Goal: Information Seeking & Learning: Learn about a topic

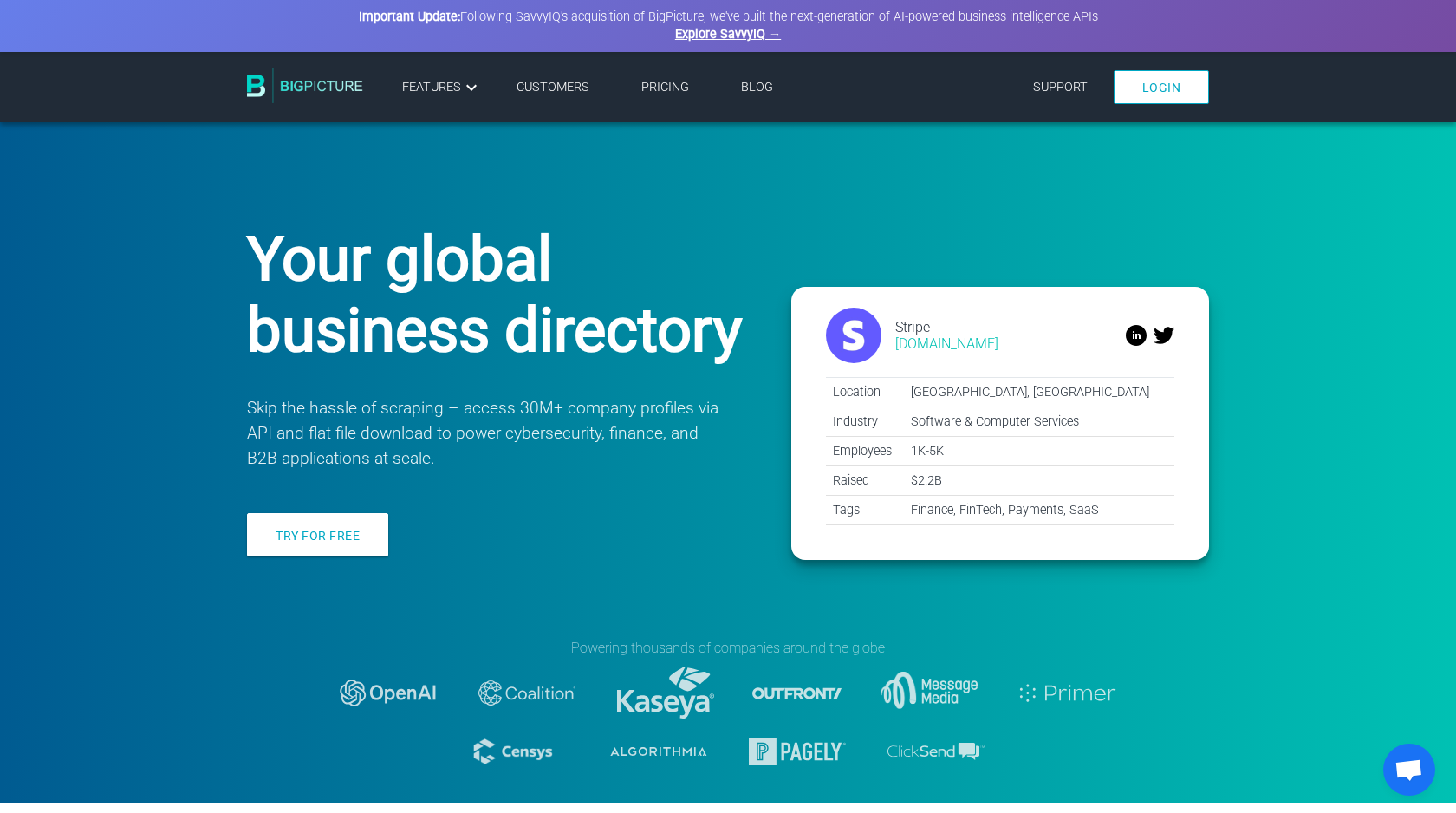
click at [662, 87] on link "Pricing" at bounding box center [665, 87] width 48 height 15
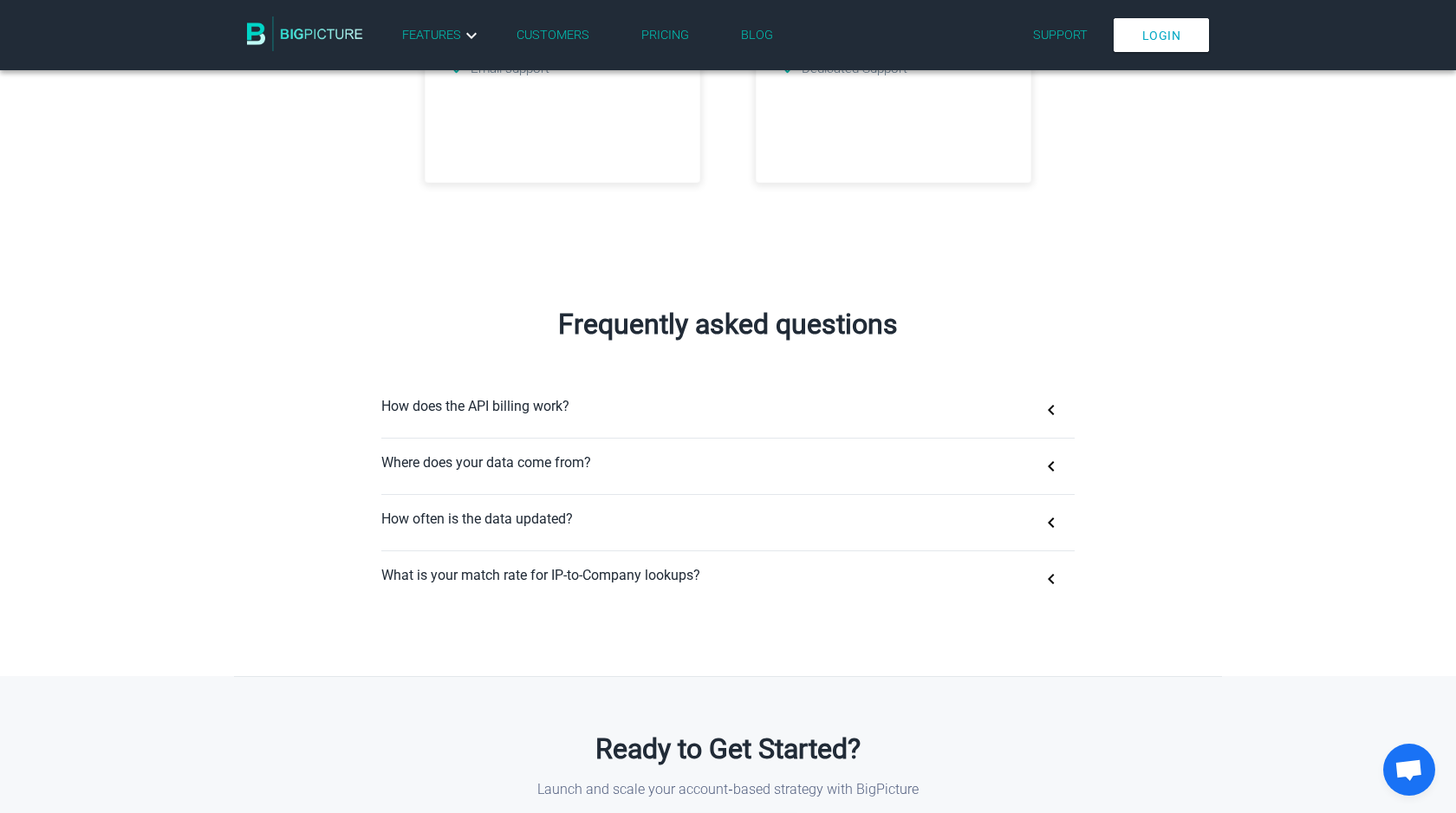
scroll to position [882, 0]
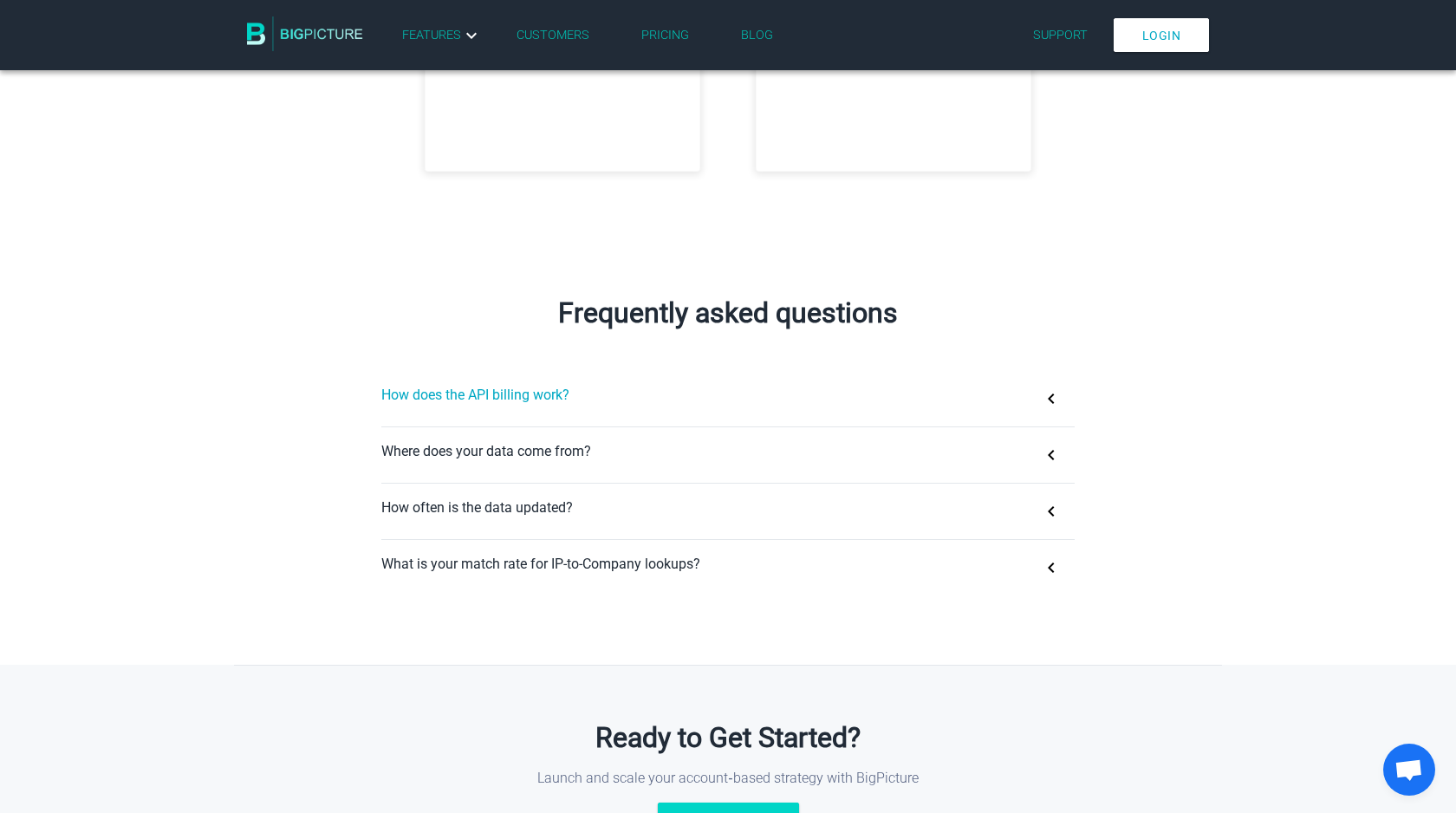
click at [432, 396] on button "How does the API billing work?" at bounding box center [728, 398] width 693 height 55
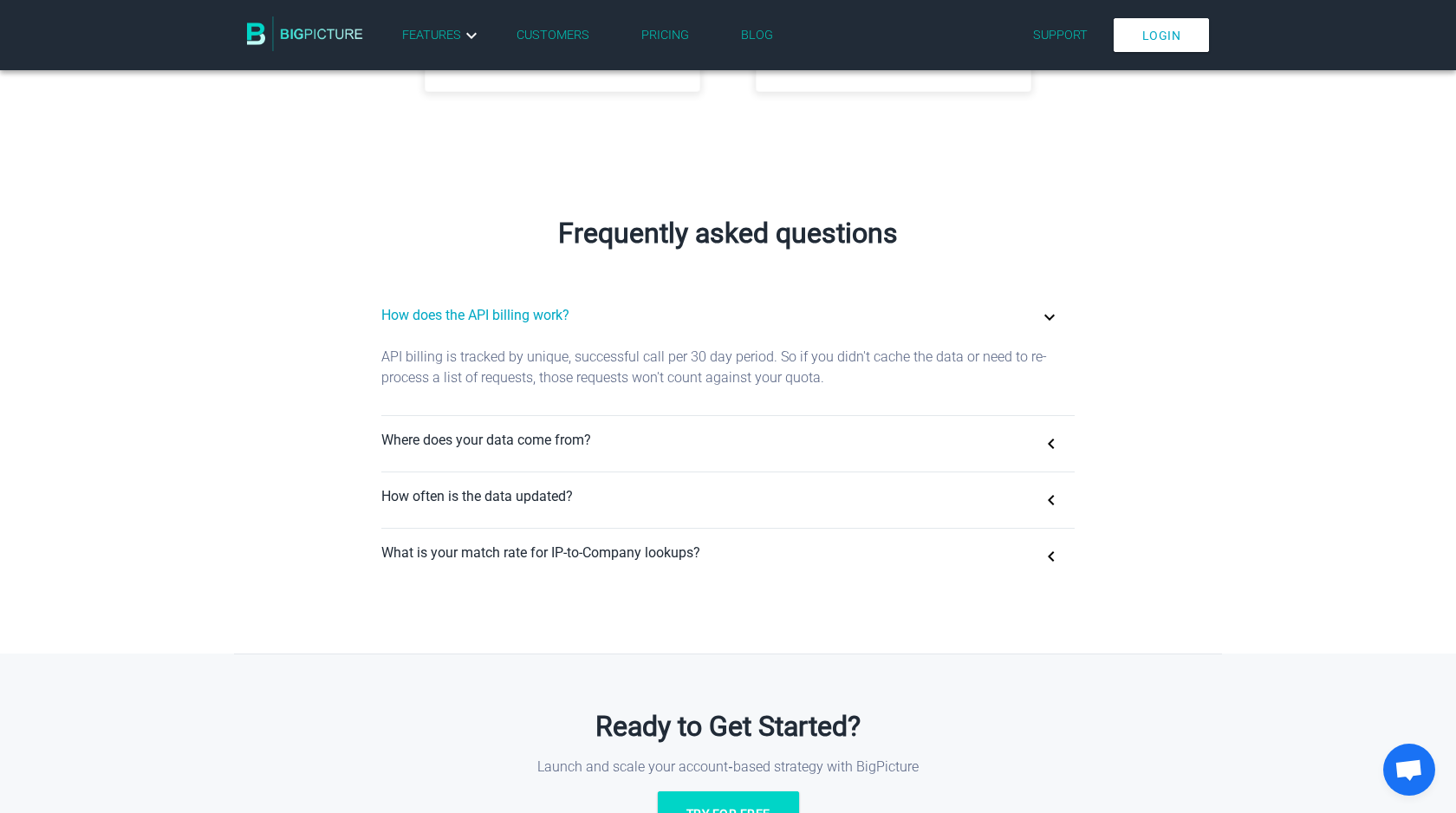
scroll to position [965, 0]
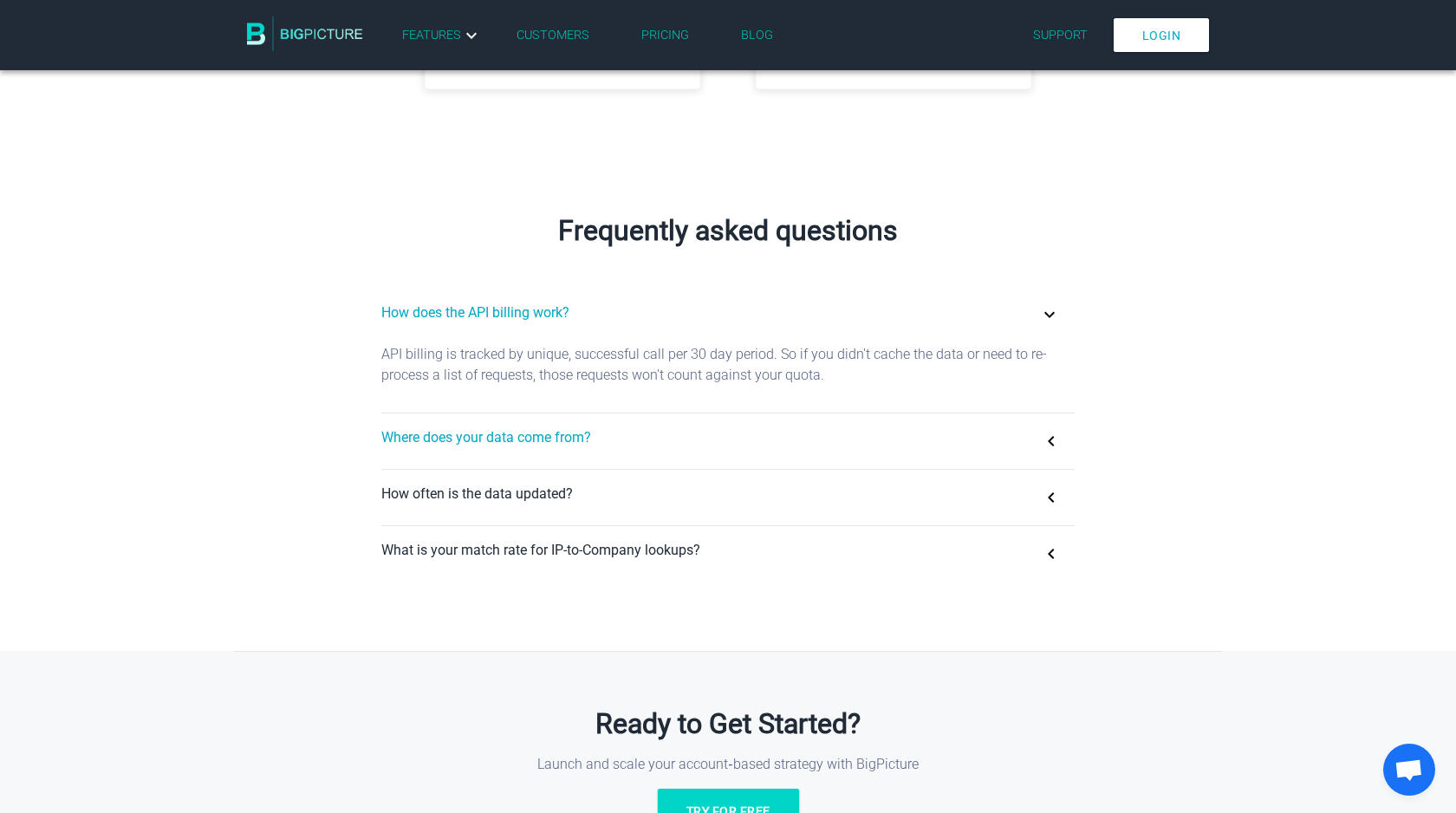
click at [424, 441] on button "Where does your data come from?" at bounding box center [728, 441] width 693 height 55
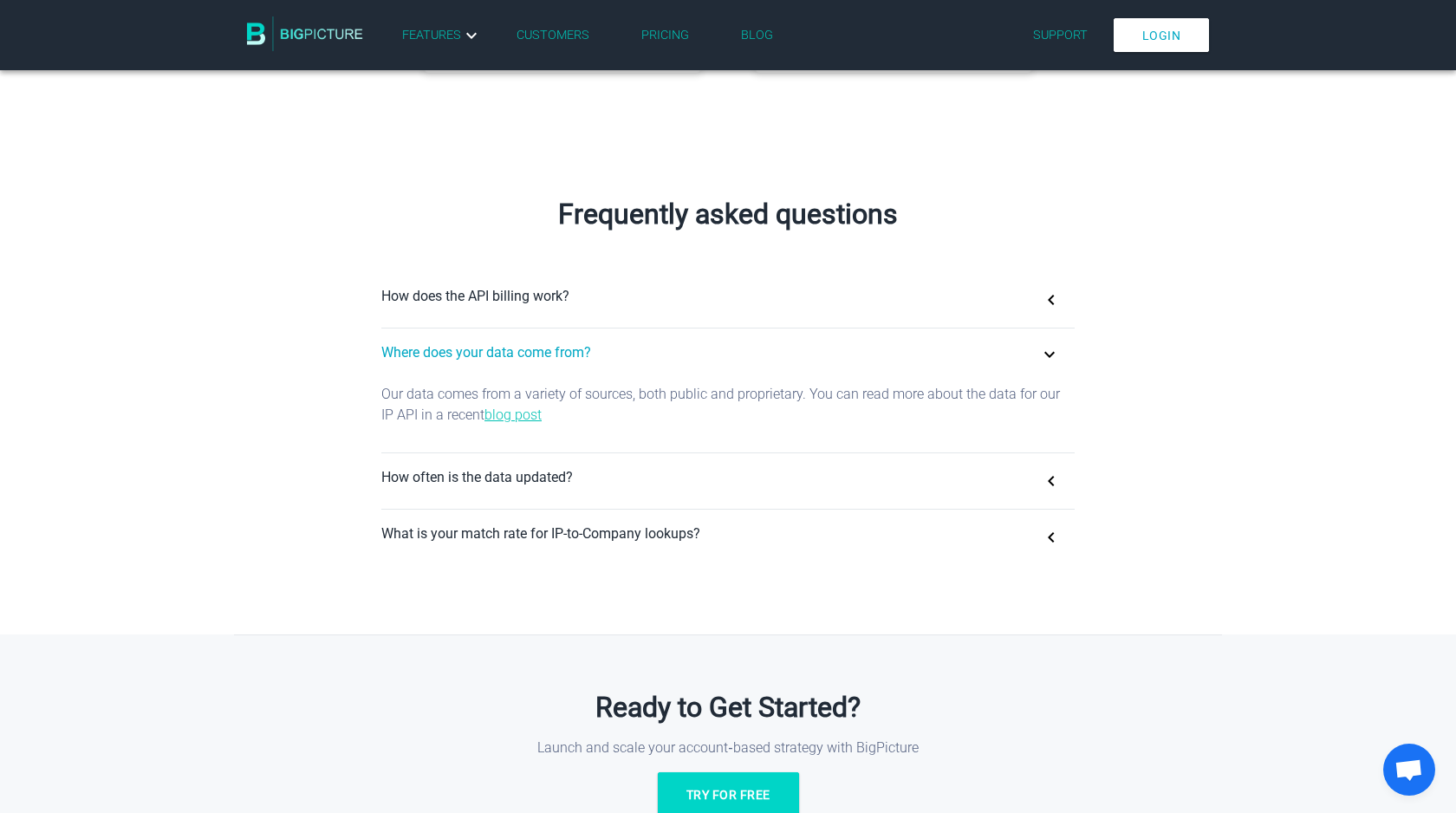
scroll to position [986, 0]
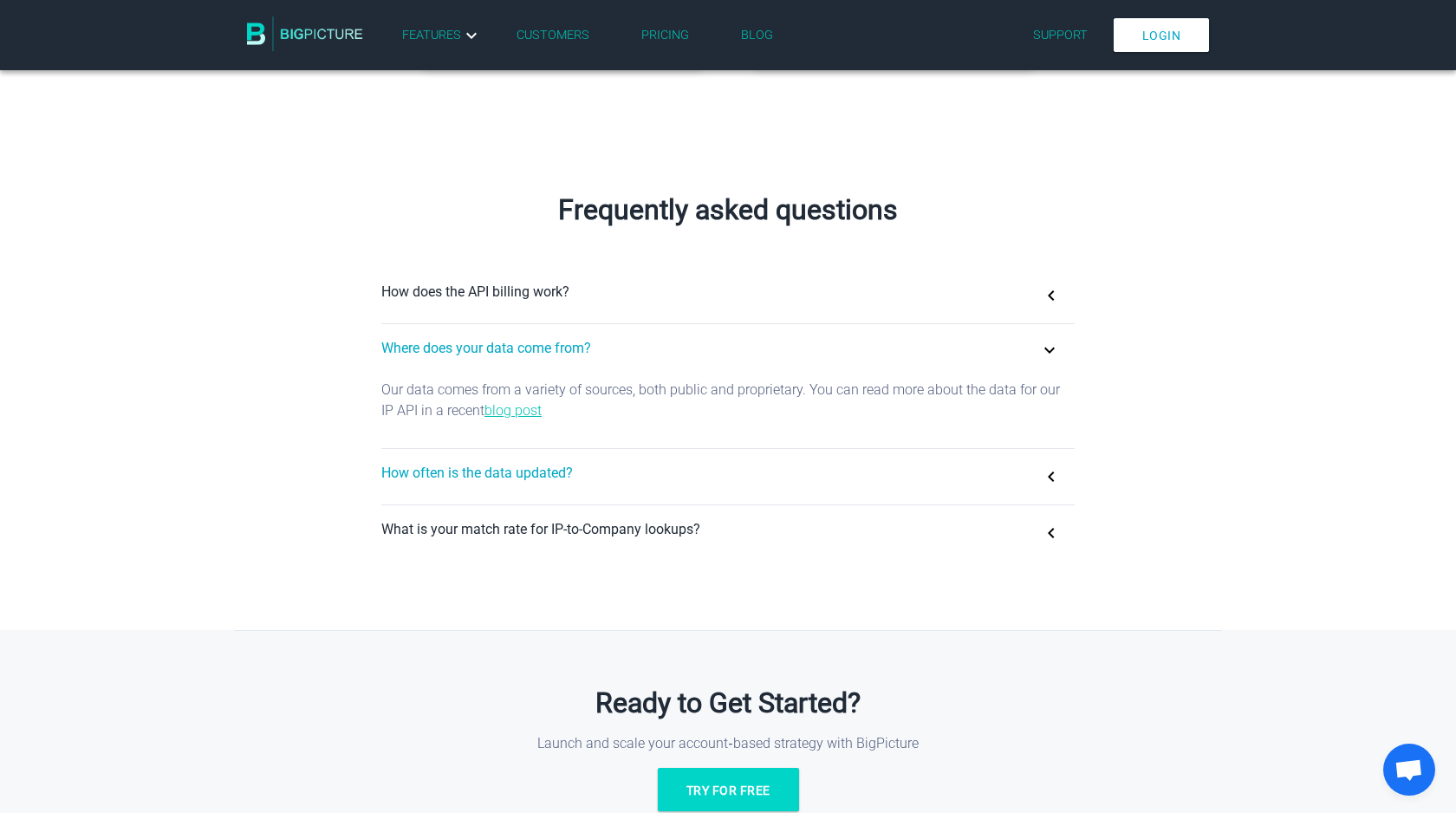
click at [415, 467] on button "How often is the data updated?" at bounding box center [728, 476] width 693 height 55
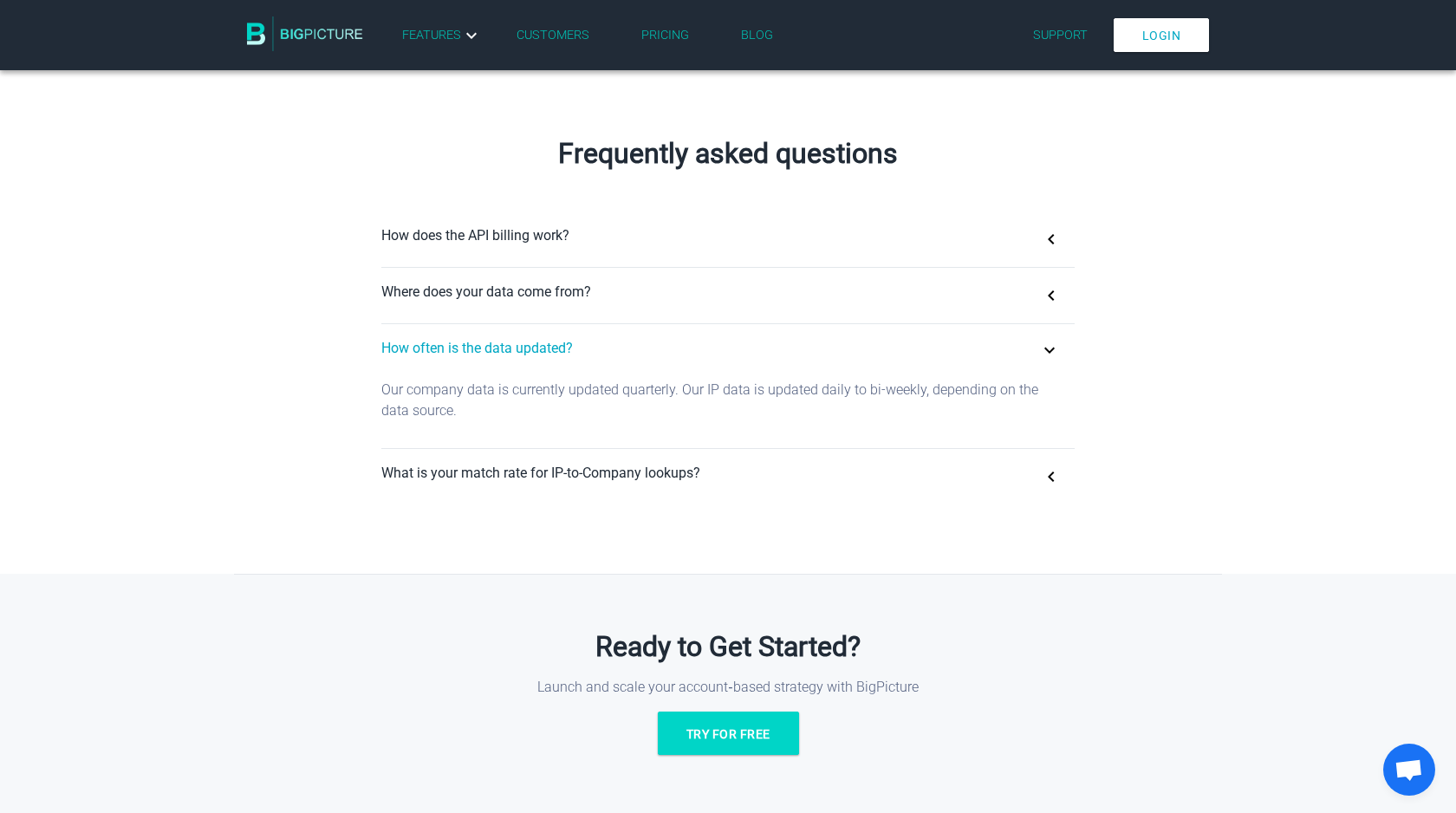
scroll to position [1048, 0]
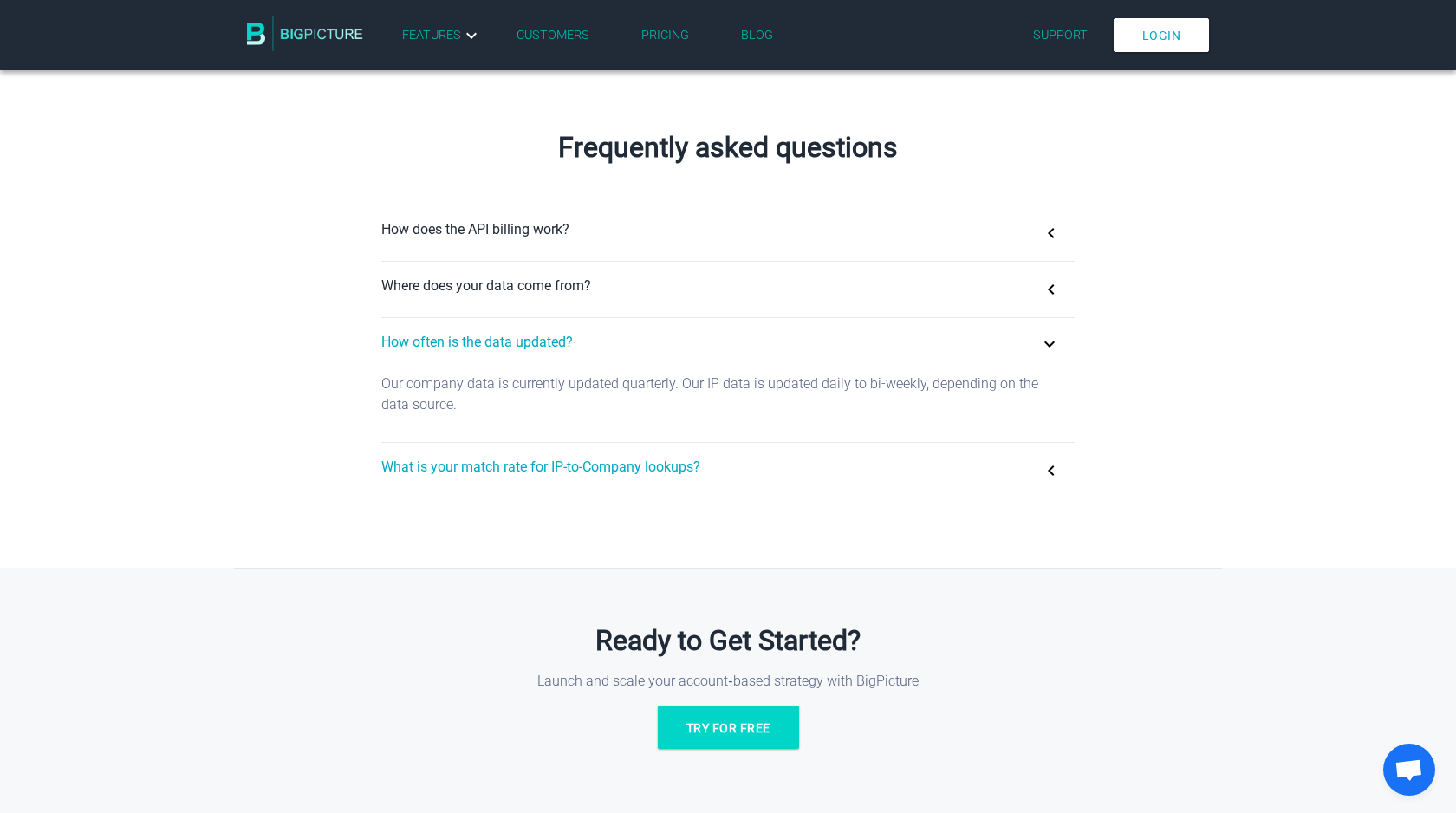
click at [410, 463] on button "What is your match rate for IP-to-Company lookups?" at bounding box center [728, 470] width 693 height 55
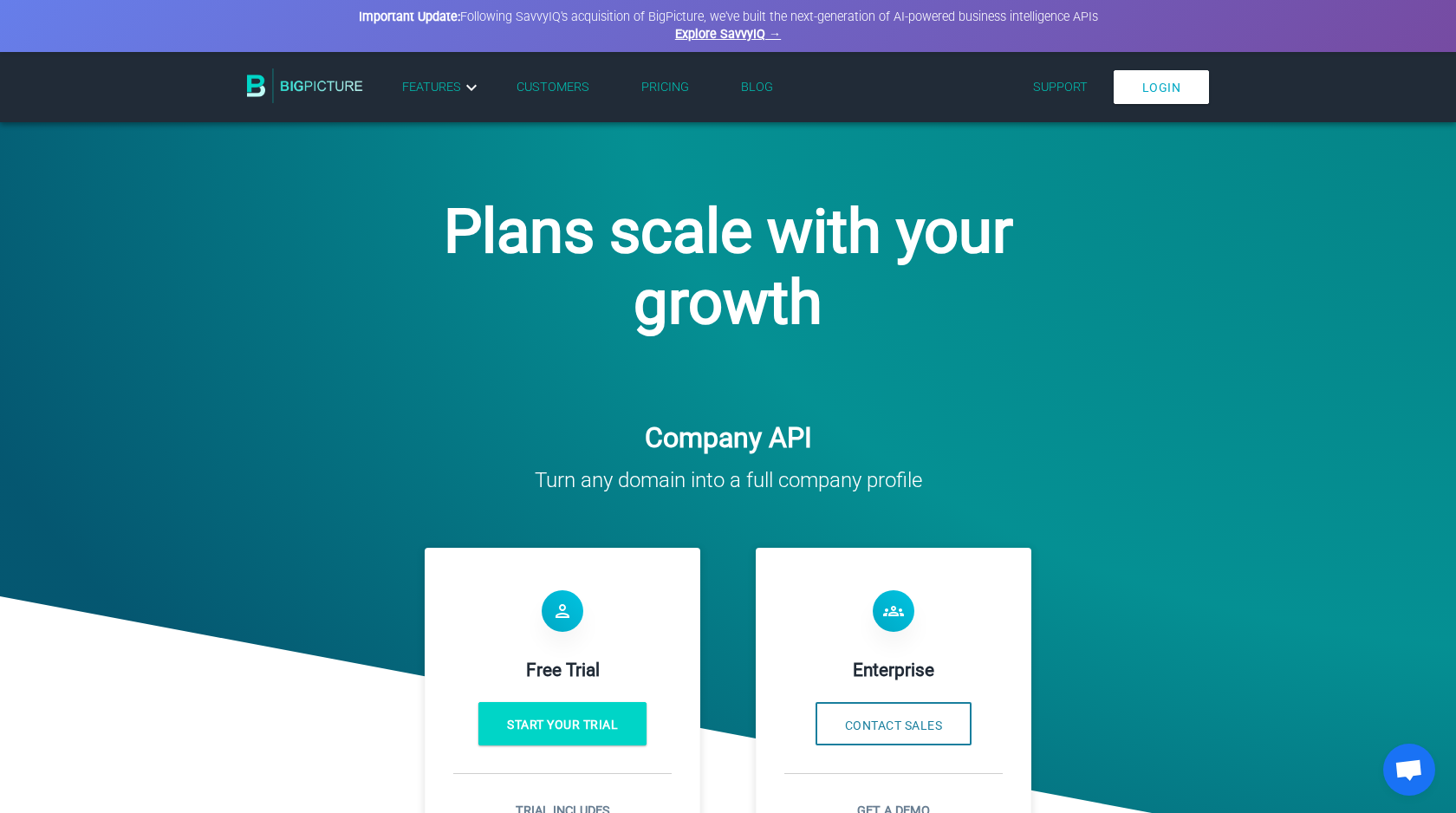
scroll to position [0, 0]
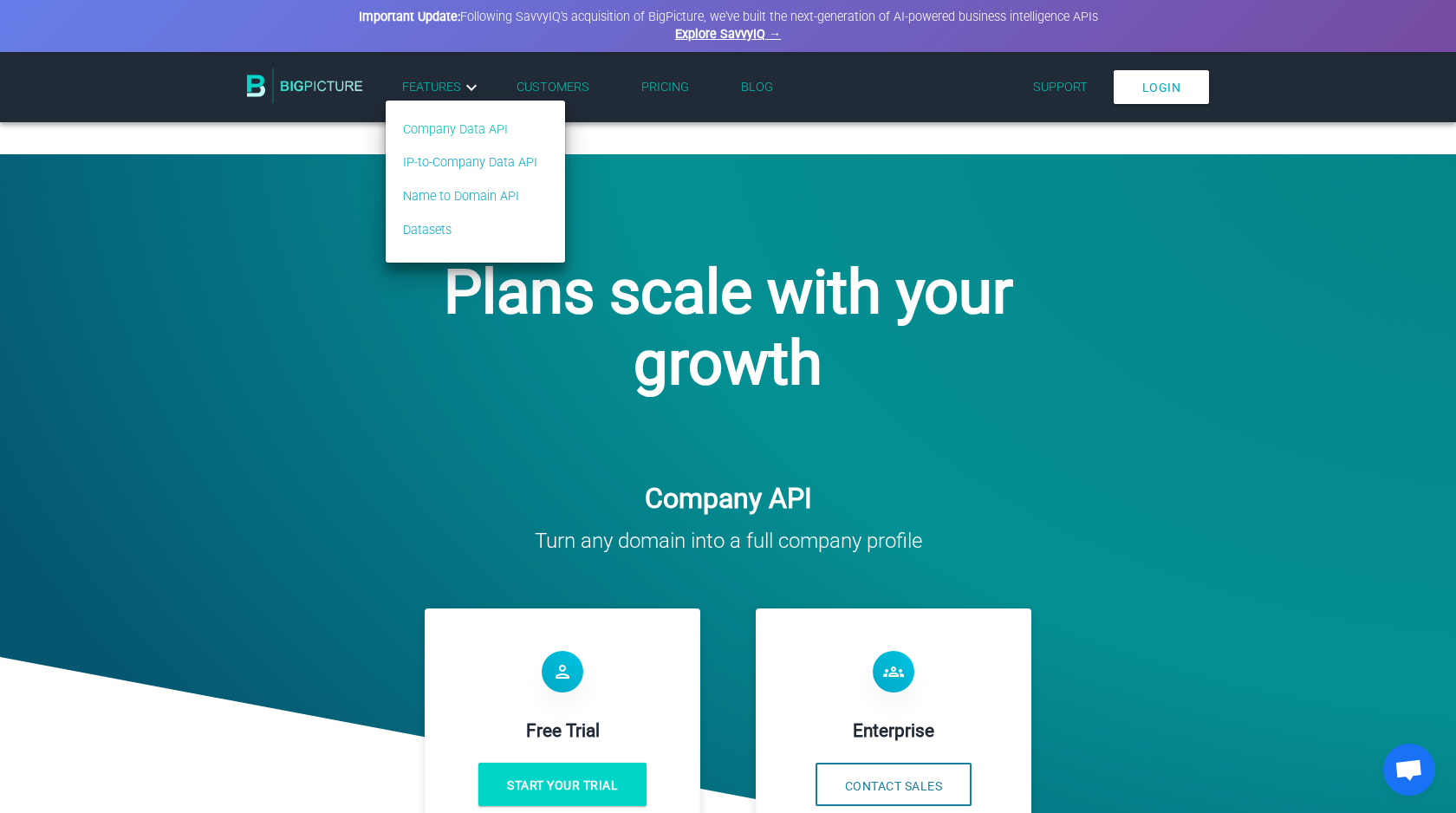
click at [460, 127] on link "Company Data API" at bounding box center [470, 130] width 134 height 19
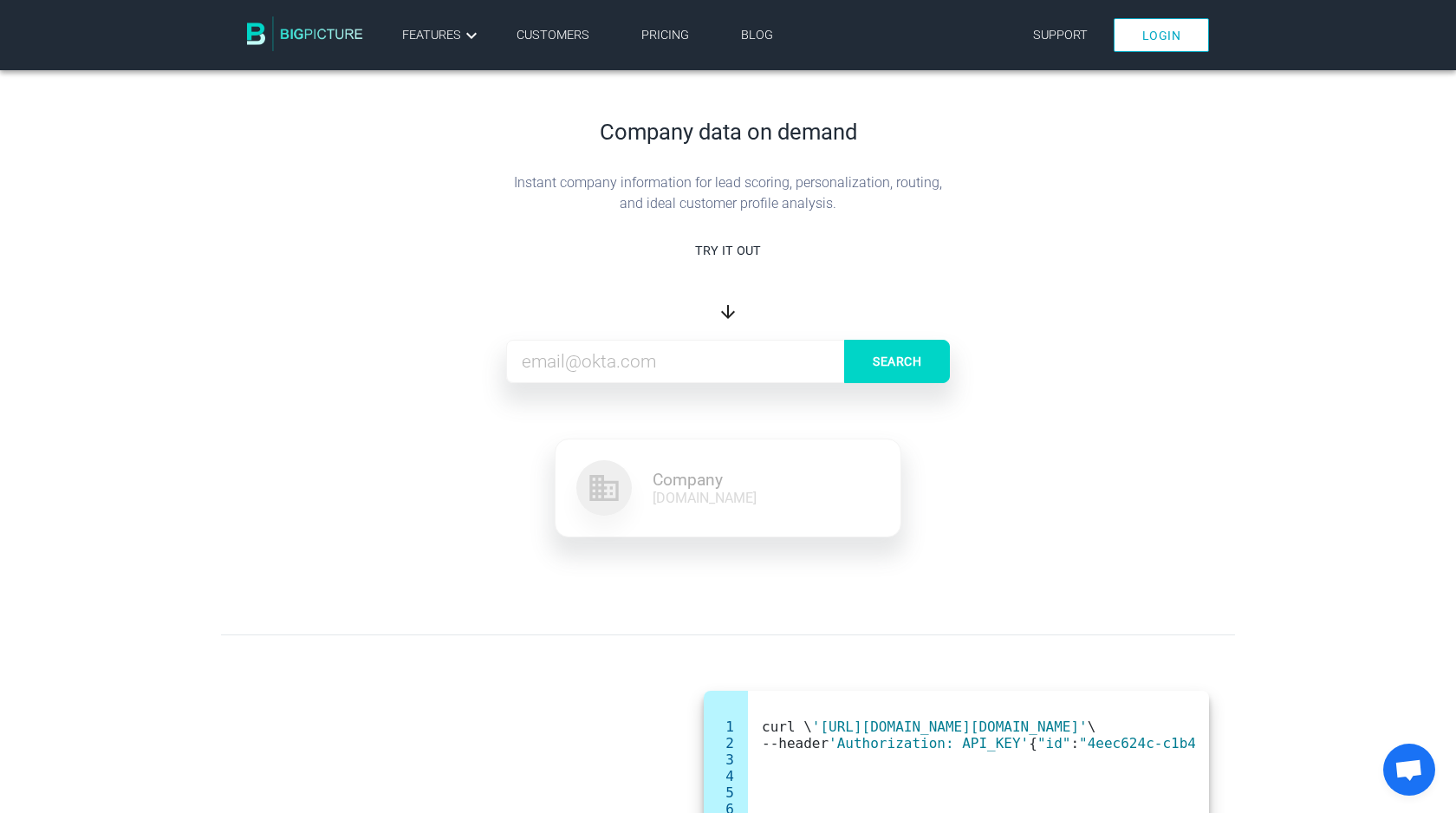
scroll to position [553, 0]
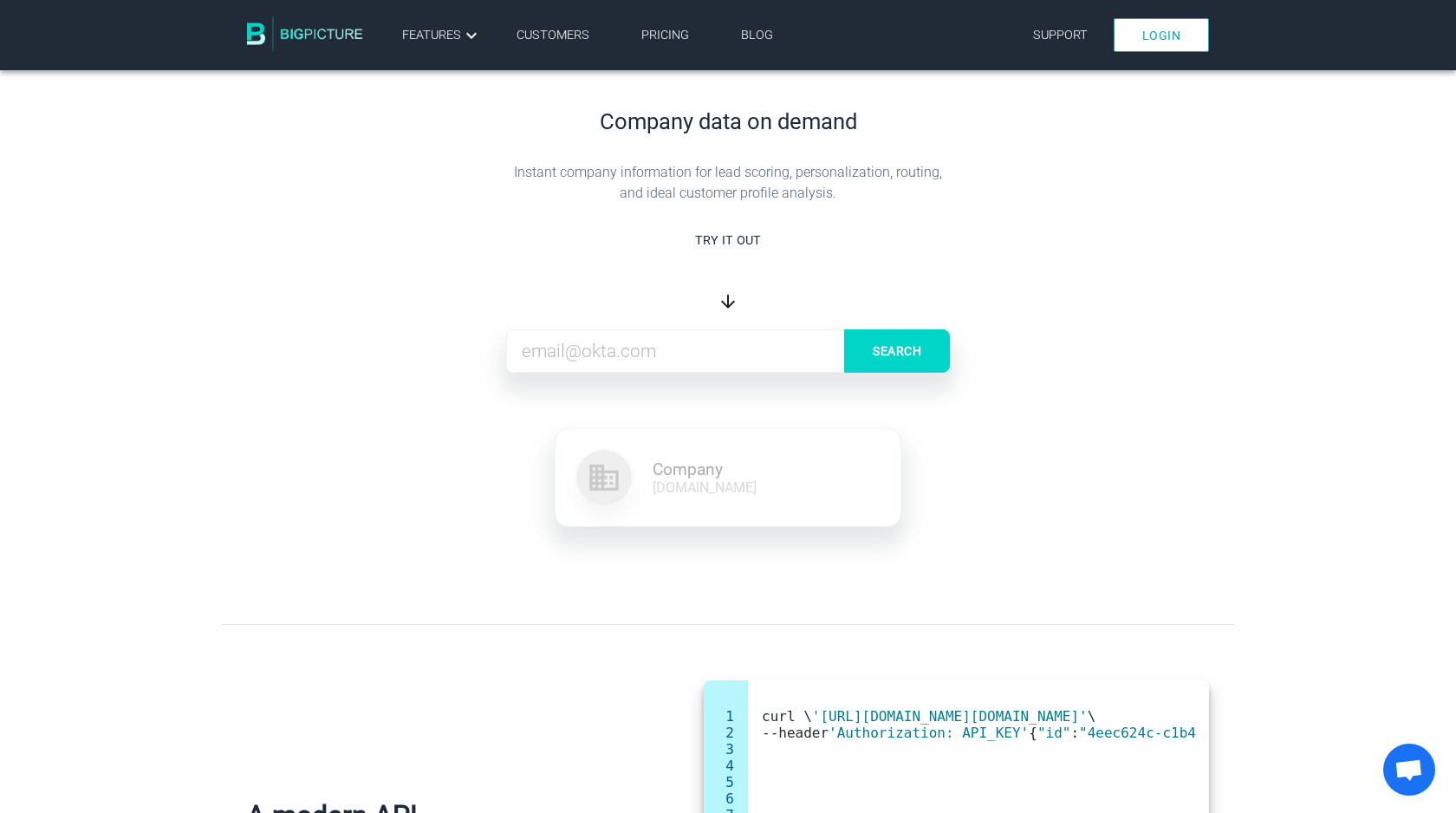
click at [727, 289] on div "Company data on demand Instant company information for lead scoring, personaliz…" at bounding box center [728, 311] width 1015 height 517
click at [725, 347] on input at bounding box center [727, 351] width 443 height 43
click at [423, 372] on div "Company data on demand Instant company information for lead scoring, personaliz…" at bounding box center [728, 311] width 1015 height 517
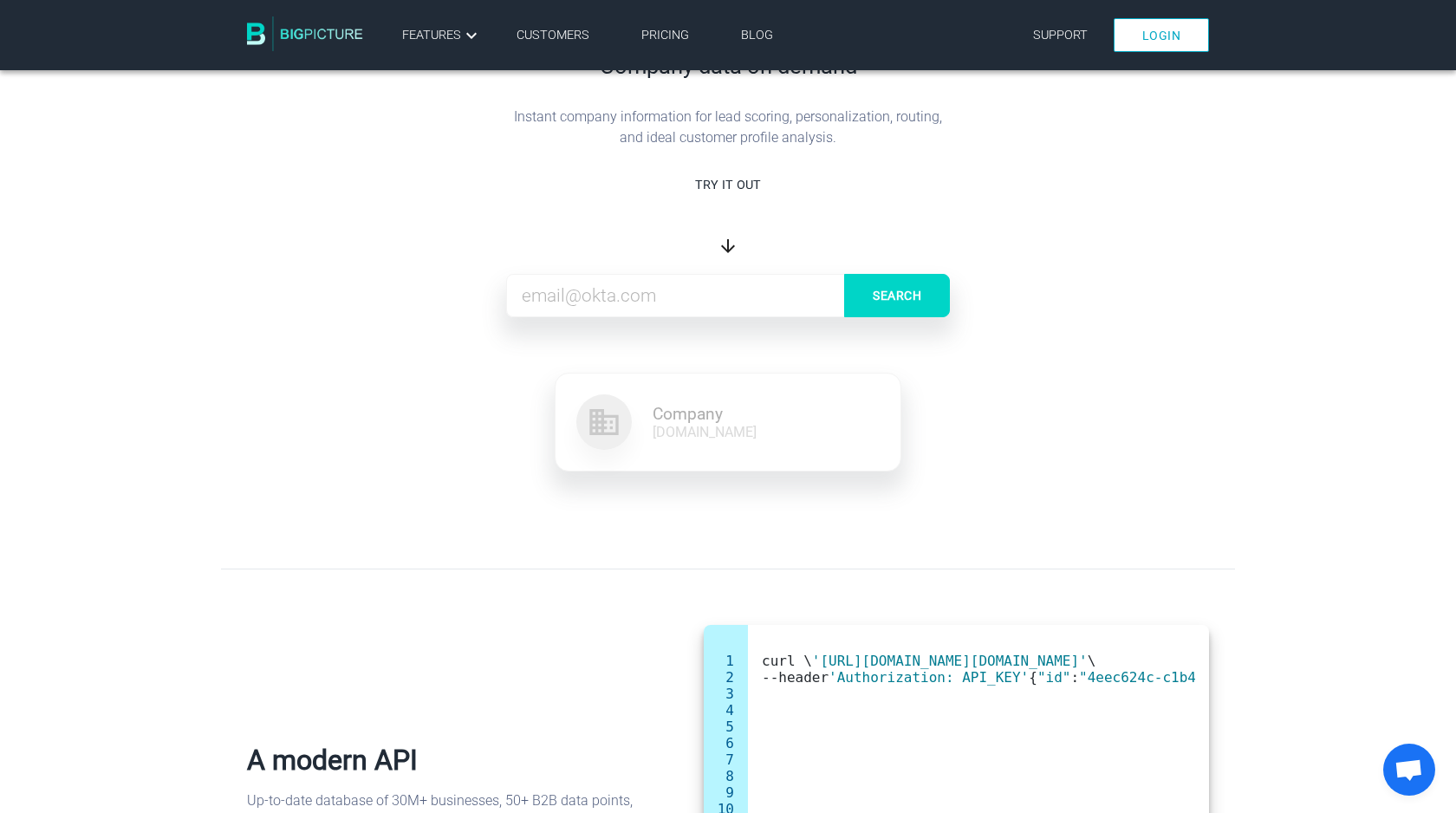
scroll to position [668, 0]
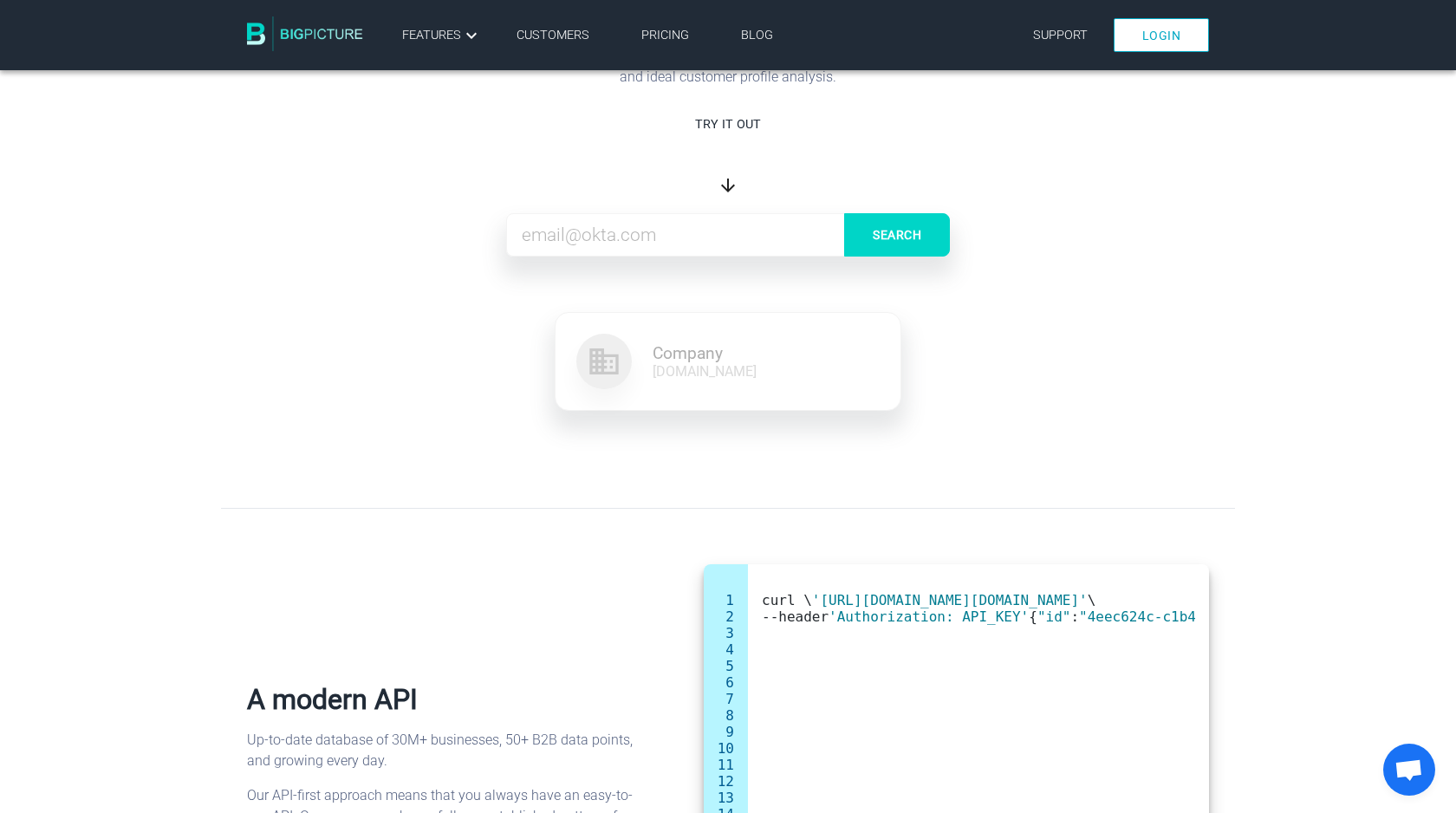
click at [623, 356] on div at bounding box center [604, 361] width 55 height 55
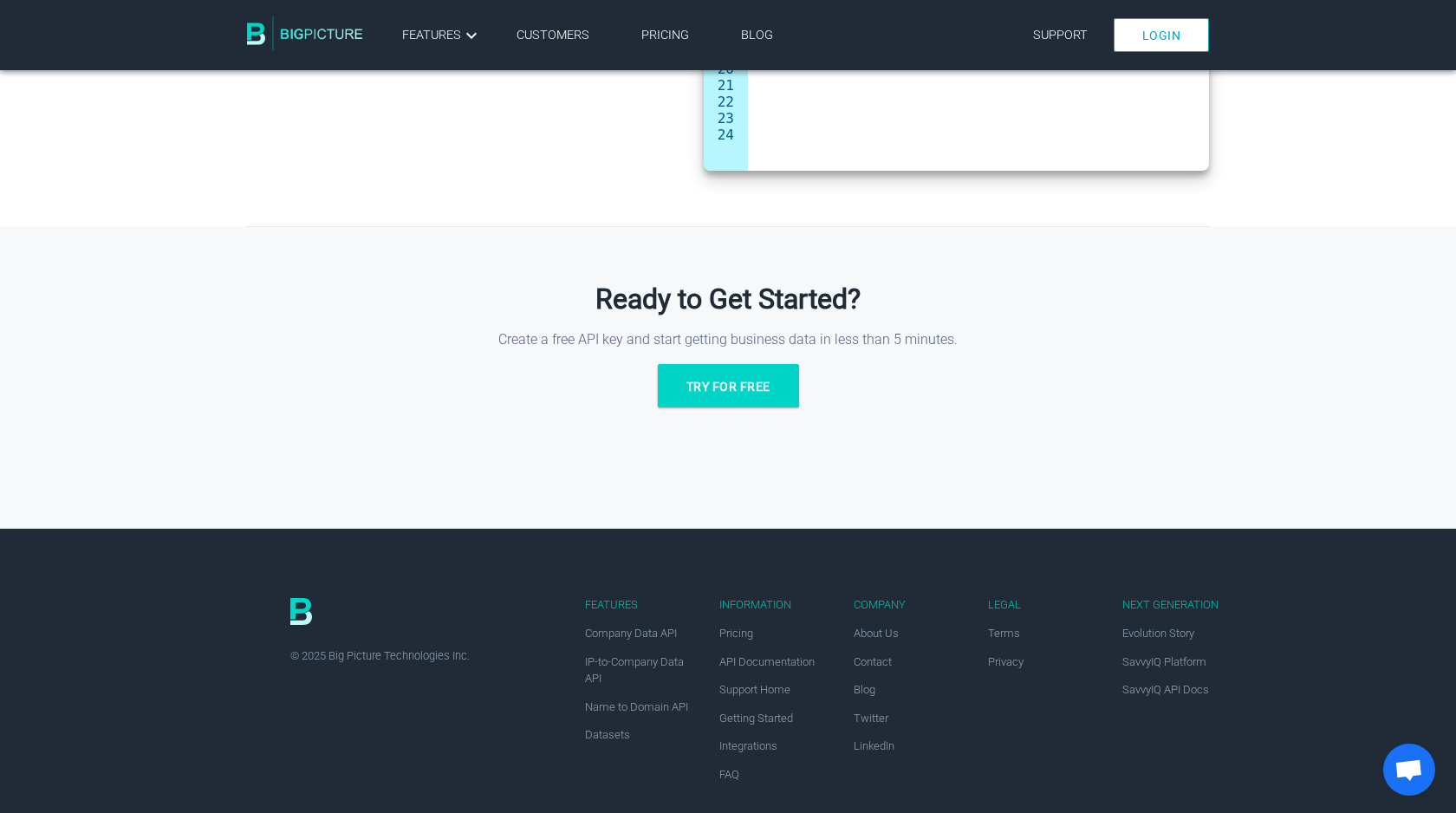
scroll to position [1537, 0]
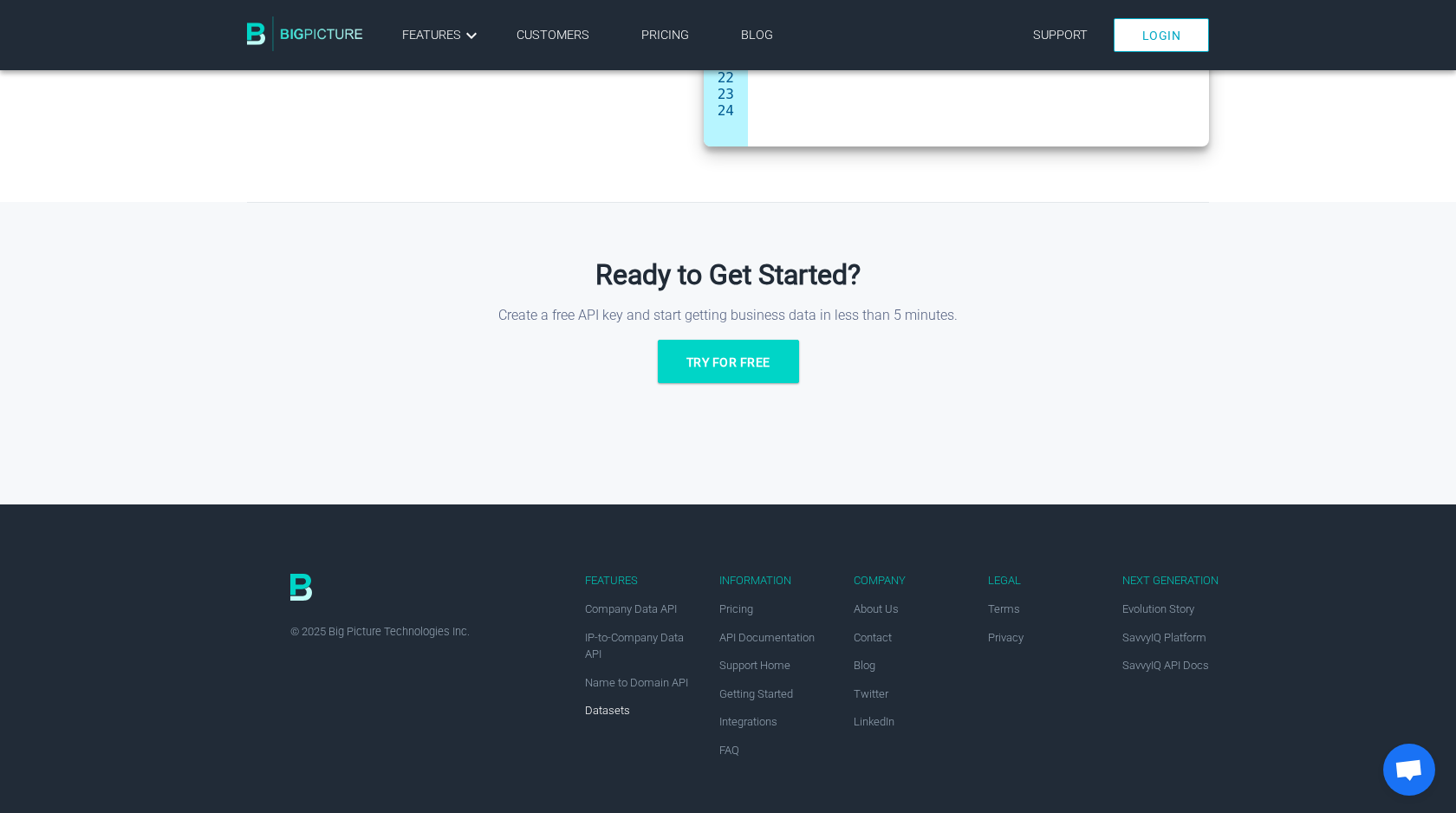
click at [600, 709] on link "Datasets" at bounding box center [608, 710] width 45 height 13
